Goal: Task Accomplishment & Management: Use online tool/utility

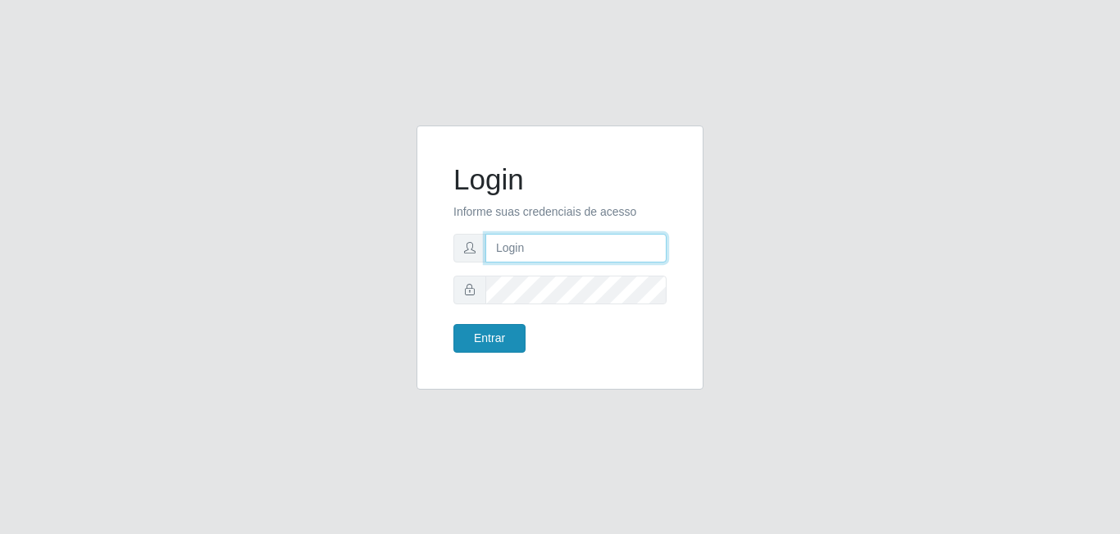
type input "[EMAIL_ADDRESS][DOMAIN_NAME]"
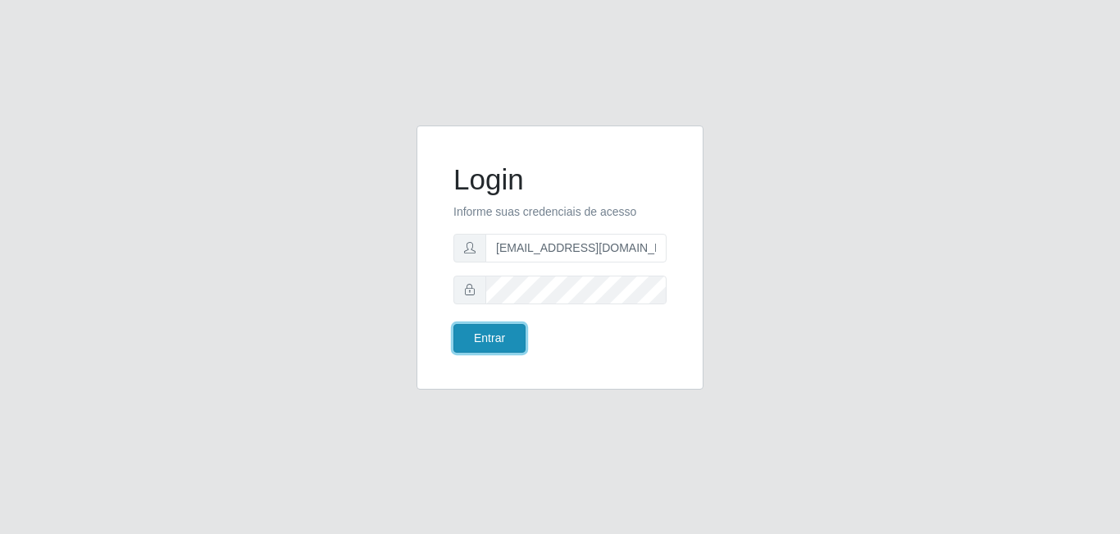
click at [494, 331] on button "Entrar" at bounding box center [489, 338] width 72 height 29
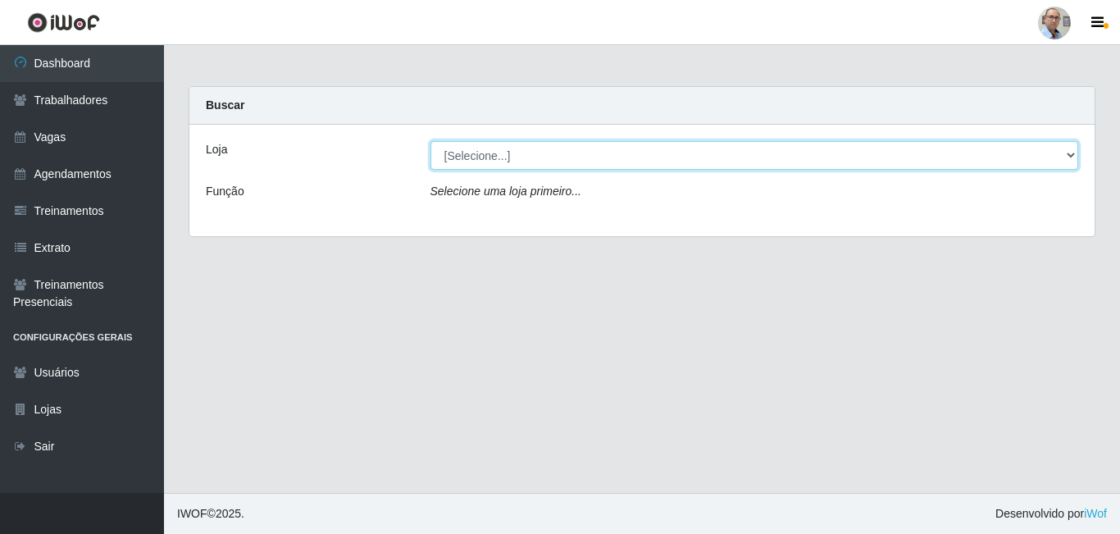
click at [528, 153] on select "[Selecione...] Mar Vermelho - Loja 04" at bounding box center [754, 155] width 649 height 29
select select "251"
click at [430, 141] on select "[Selecione...] Mar Vermelho - Loja 04" at bounding box center [754, 155] width 649 height 29
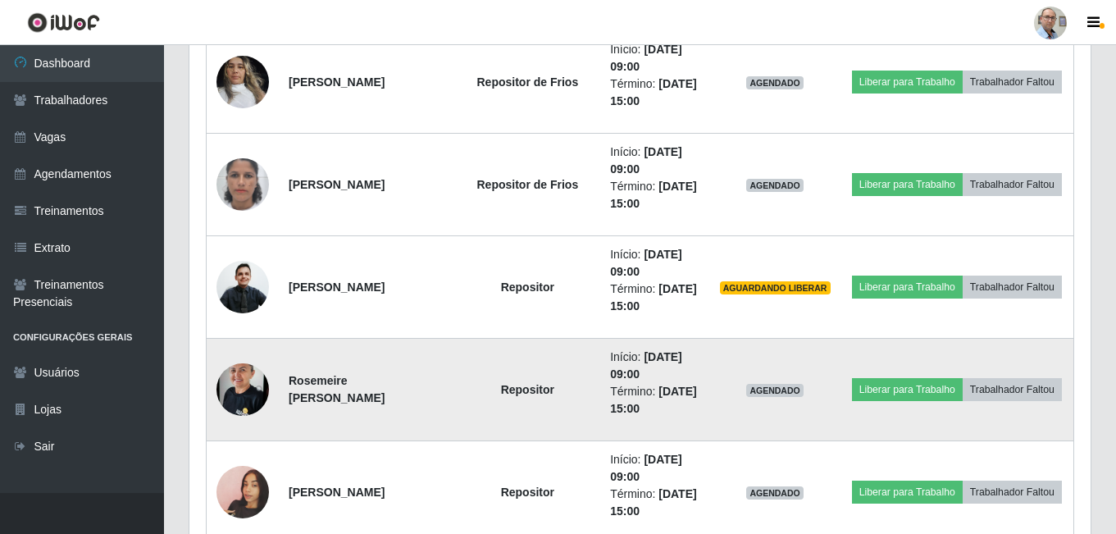
scroll to position [2214, 0]
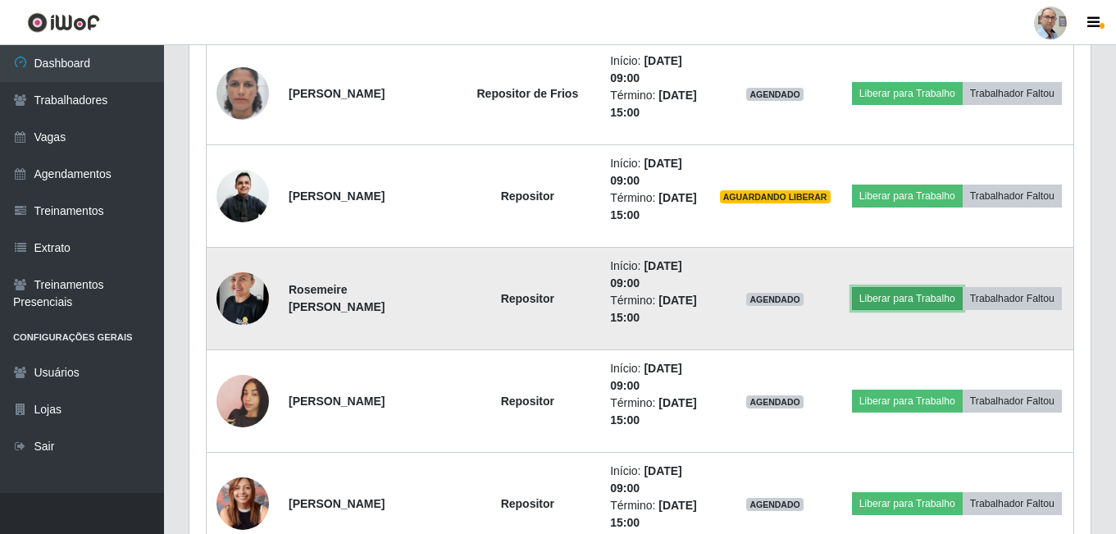
click at [940, 289] on button "Liberar para Trabalho" at bounding box center [907, 298] width 111 height 23
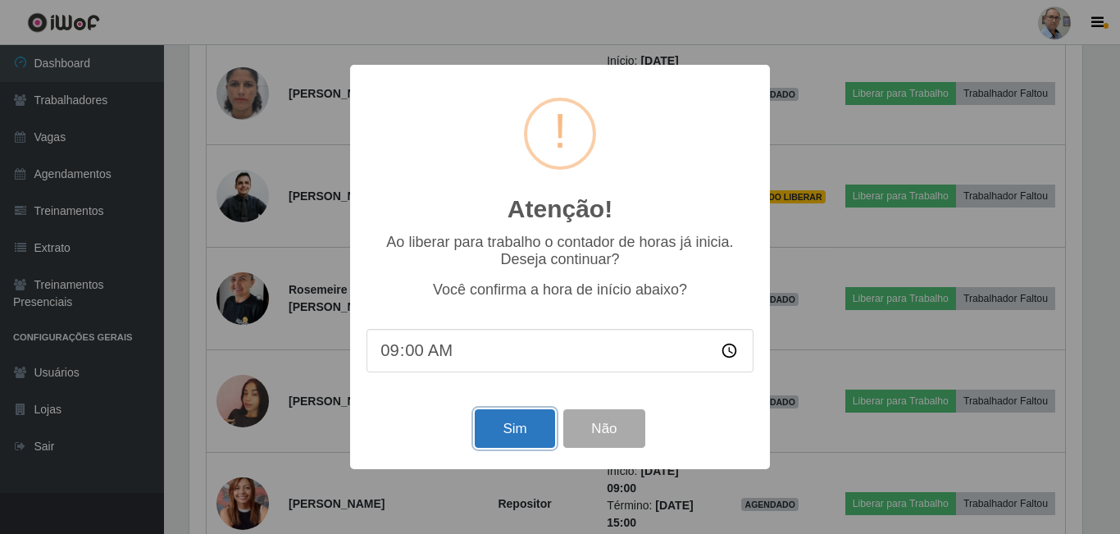
click at [521, 422] on button "Sim" at bounding box center [515, 428] width 80 height 39
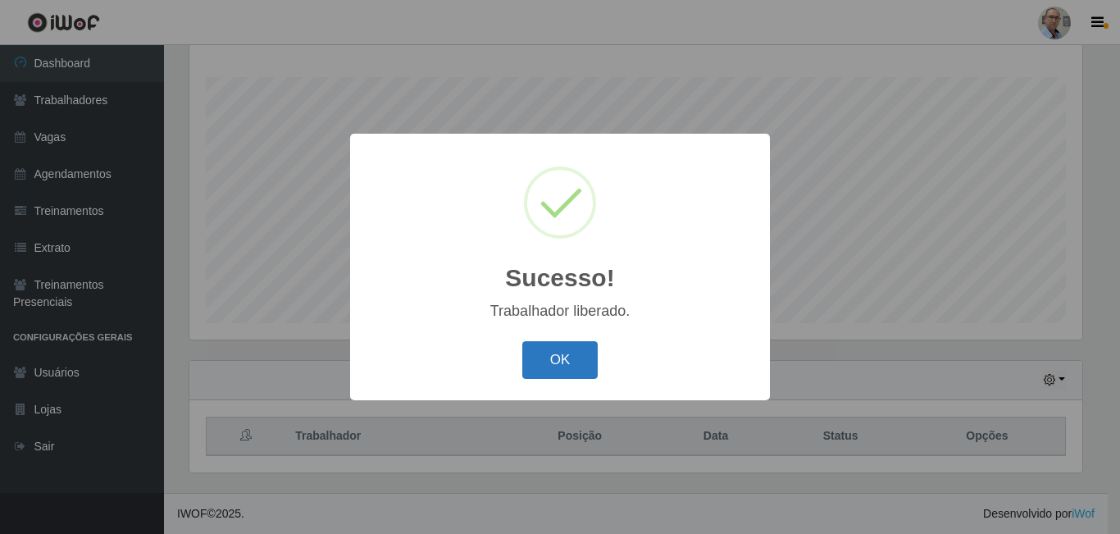
click at [558, 364] on button "OK" at bounding box center [560, 360] width 76 height 39
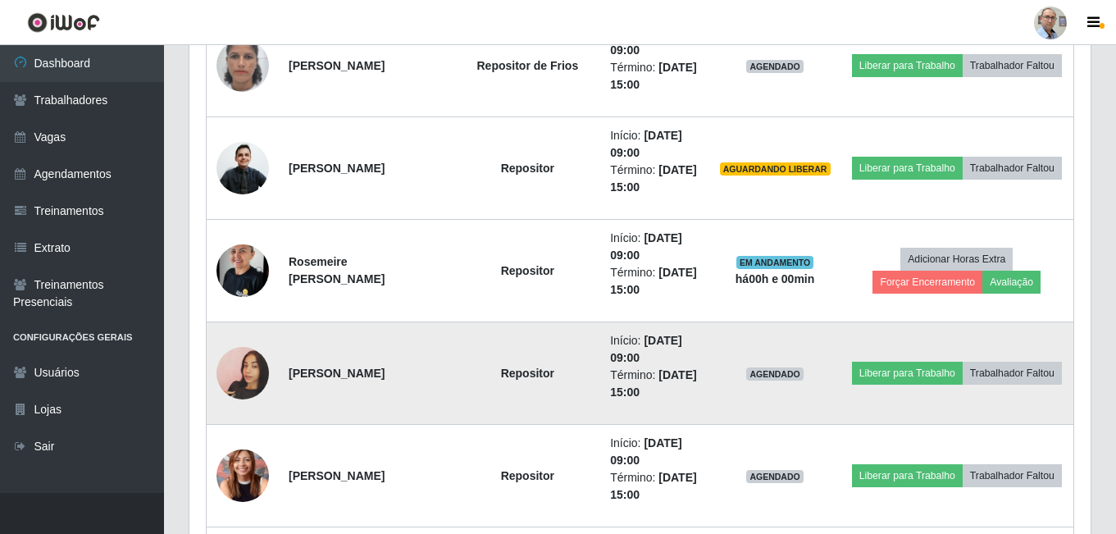
scroll to position [2313, 0]
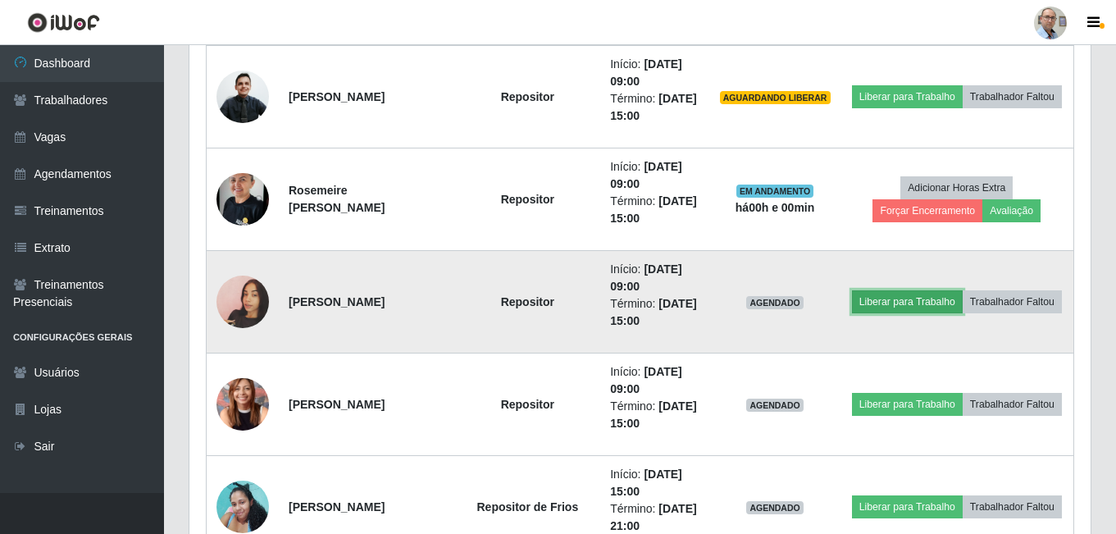
click at [963, 290] on button "Liberar para Trabalho" at bounding box center [907, 301] width 111 height 23
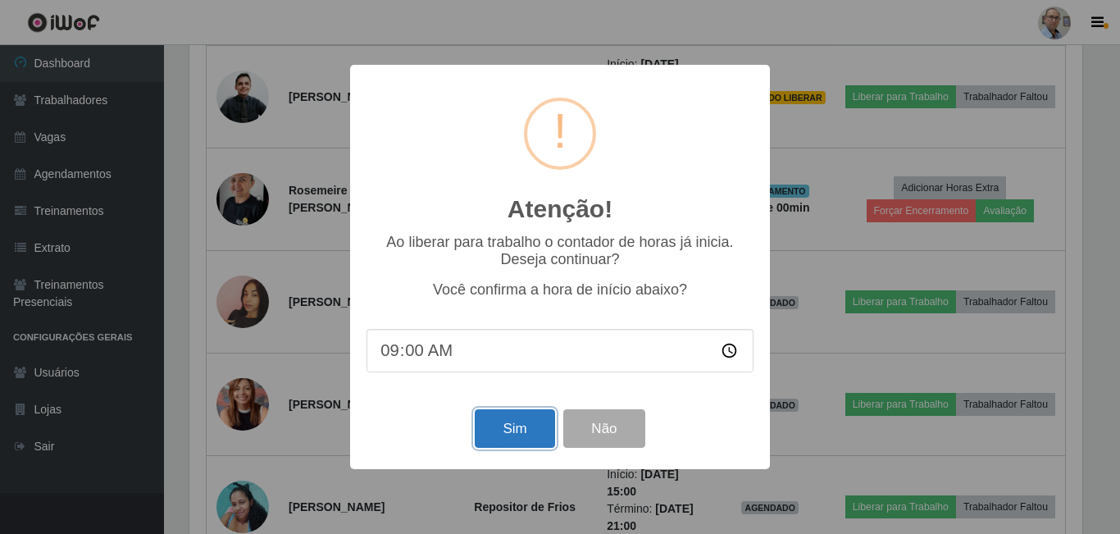
click at [520, 432] on button "Sim" at bounding box center [515, 428] width 80 height 39
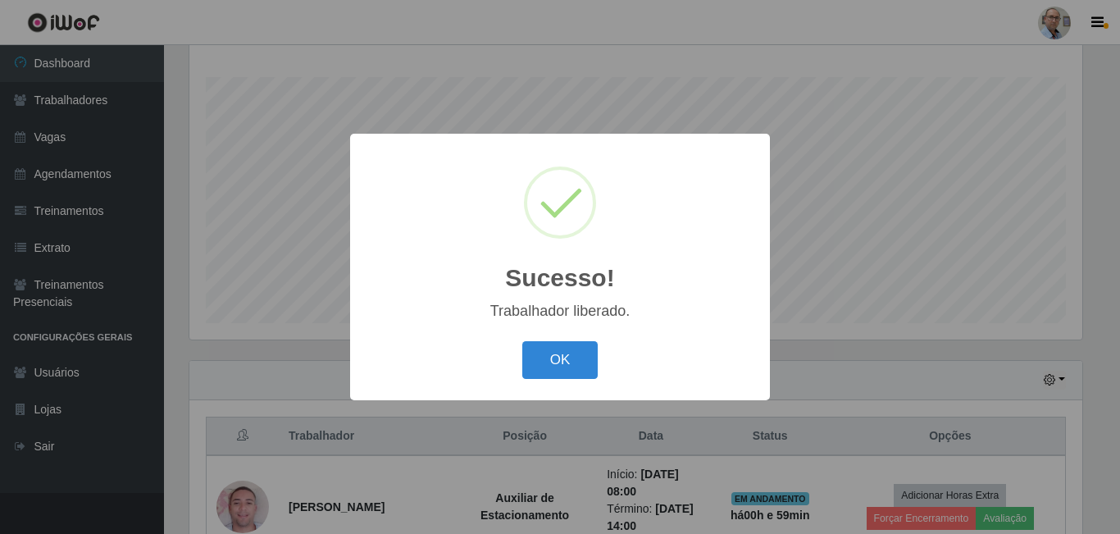
click at [522, 341] on button "OK" at bounding box center [560, 360] width 76 height 39
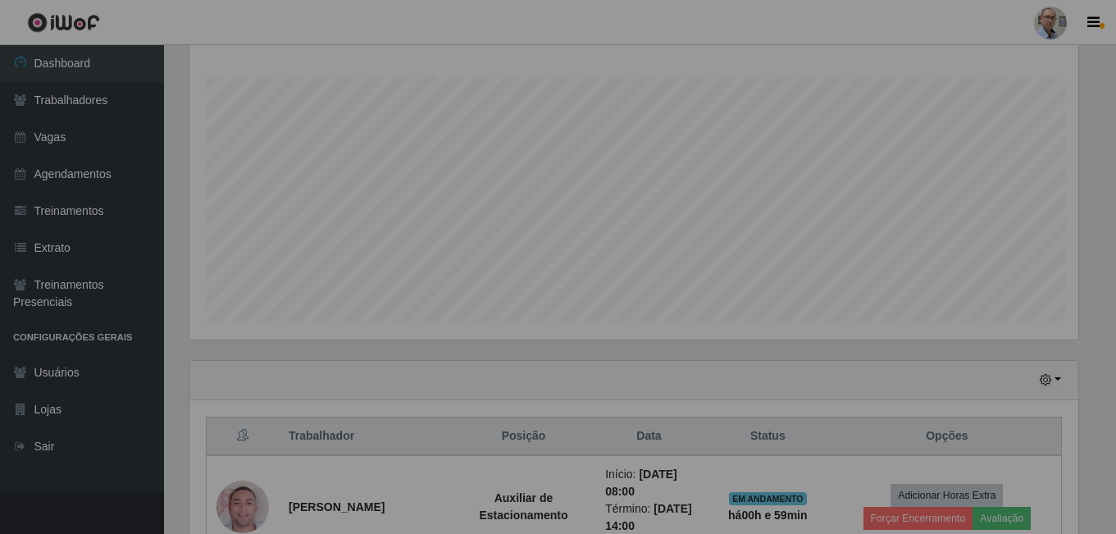
scroll to position [340, 901]
